Goal: Task Accomplishment & Management: Use online tool/utility

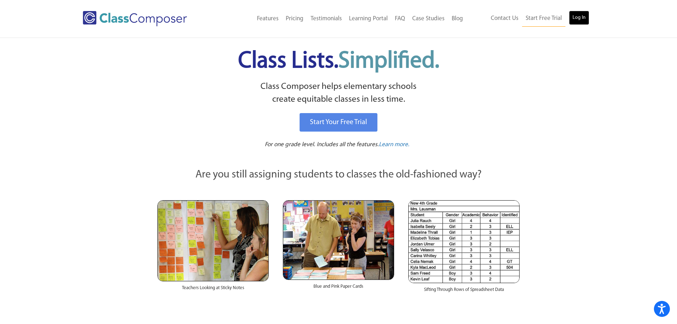
click at [582, 20] on link "Log In" at bounding box center [579, 18] width 20 height 14
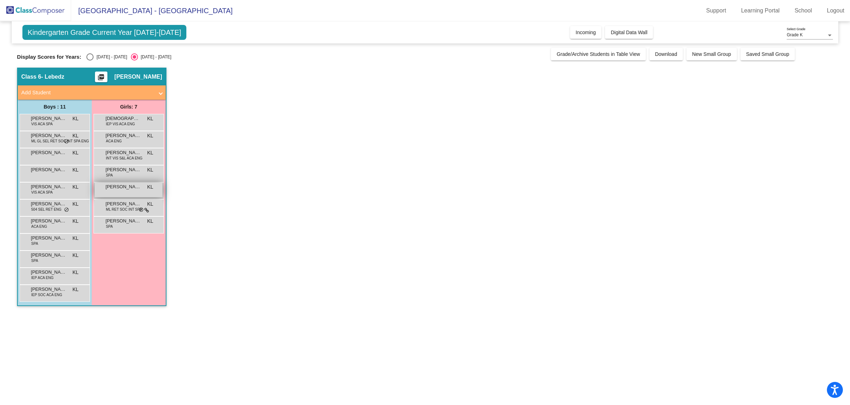
click at [129, 189] on span "[PERSON_NAME]" at bounding box center [124, 186] width 36 height 7
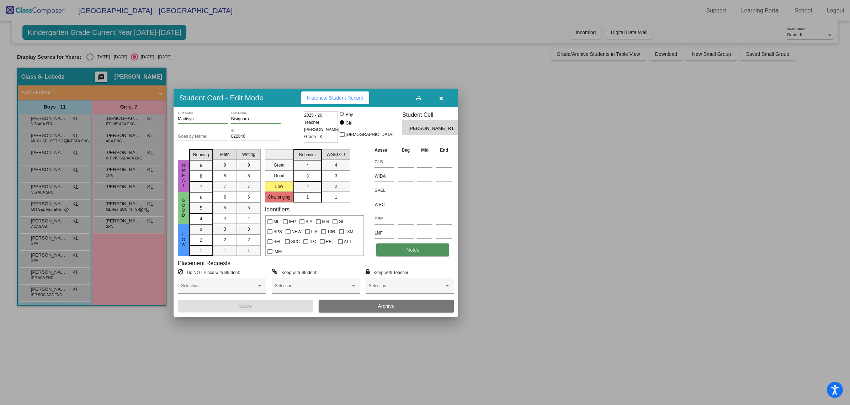
click at [416, 251] on span "Notes" at bounding box center [412, 250] width 13 height 6
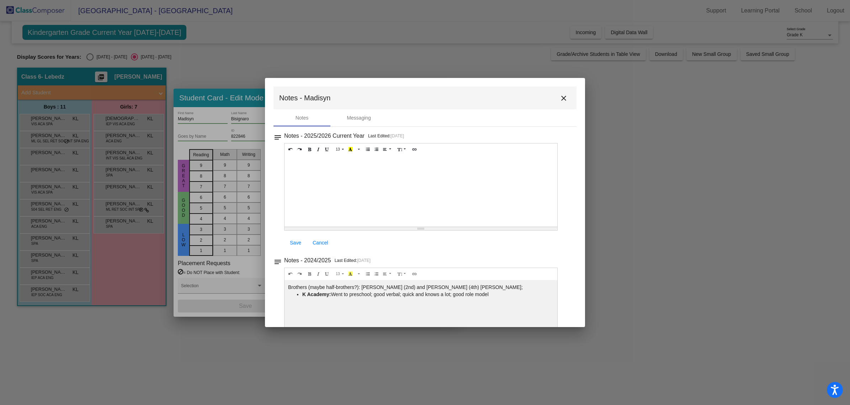
click at [561, 100] on mat-icon "close" at bounding box center [563, 98] width 9 height 9
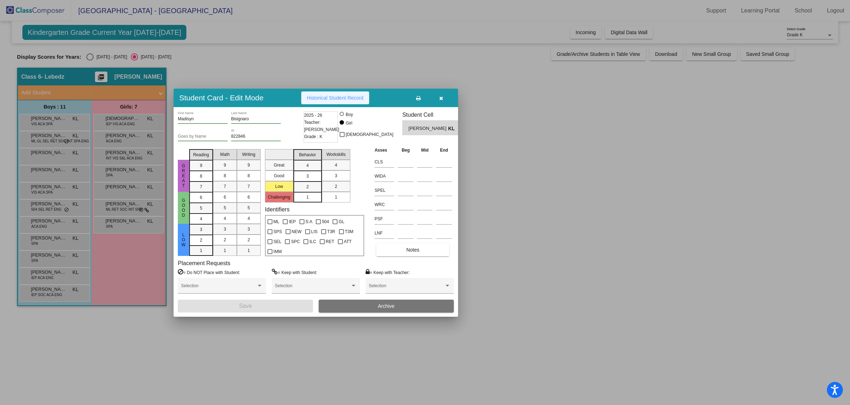
click at [341, 100] on button "Historical Student Record" at bounding box center [335, 97] width 68 height 13
